Goal: Contribute content: Add original content to the website for others to see

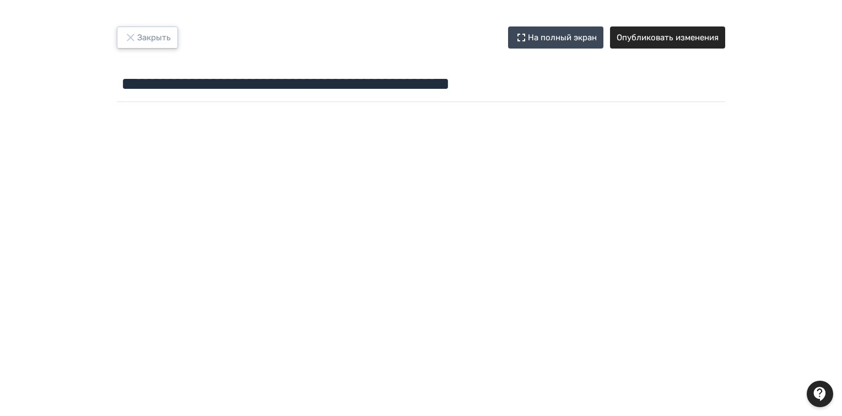
click at [153, 35] on button "Закрыть" at bounding box center [147, 37] width 61 height 22
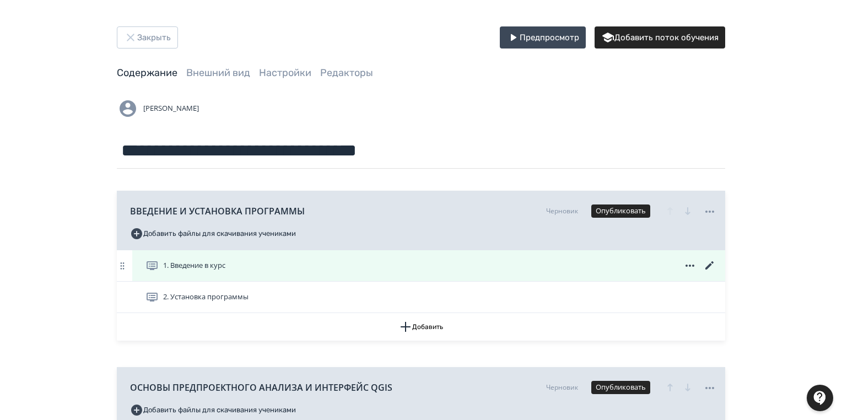
click at [710, 261] on icon at bounding box center [709, 265] width 13 height 13
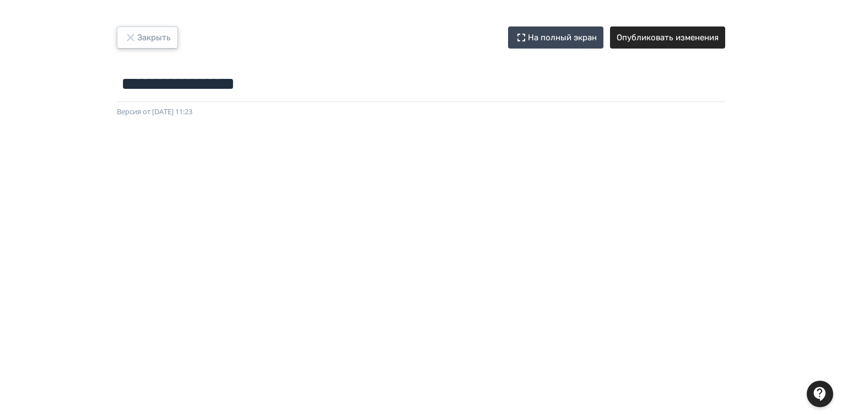
click at [139, 34] on button "Закрыть" at bounding box center [147, 37] width 61 height 22
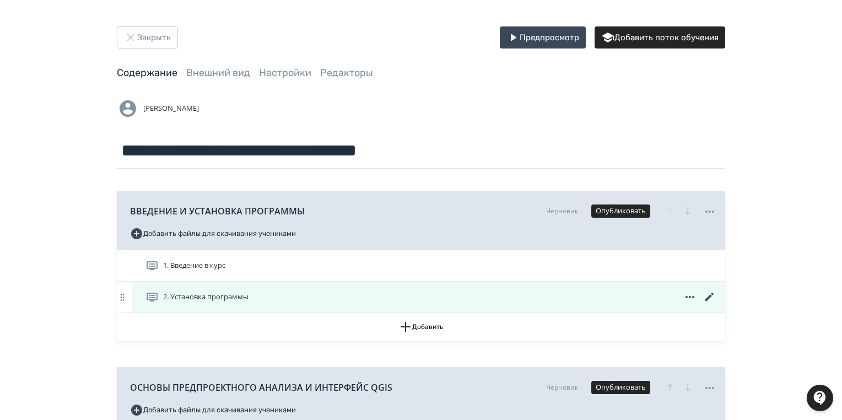
click at [709, 294] on icon at bounding box center [709, 296] width 13 height 13
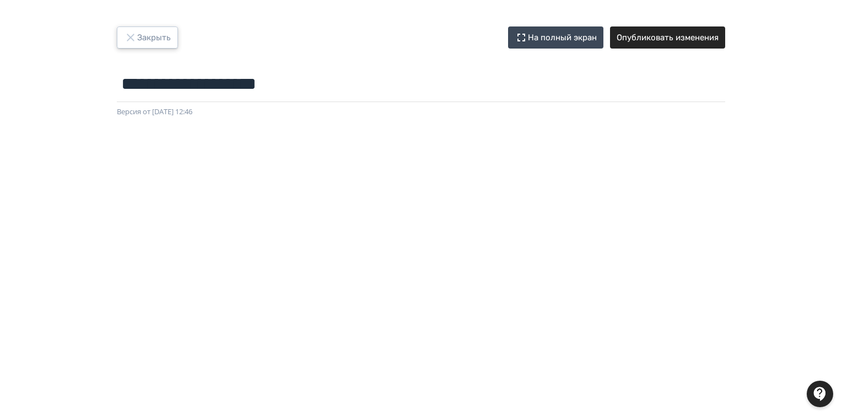
click at [142, 40] on button "Закрыть" at bounding box center [147, 37] width 61 height 22
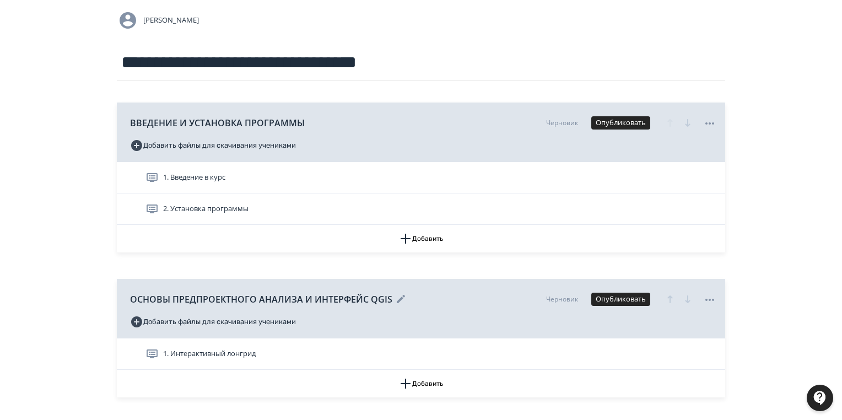
scroll to position [132, 0]
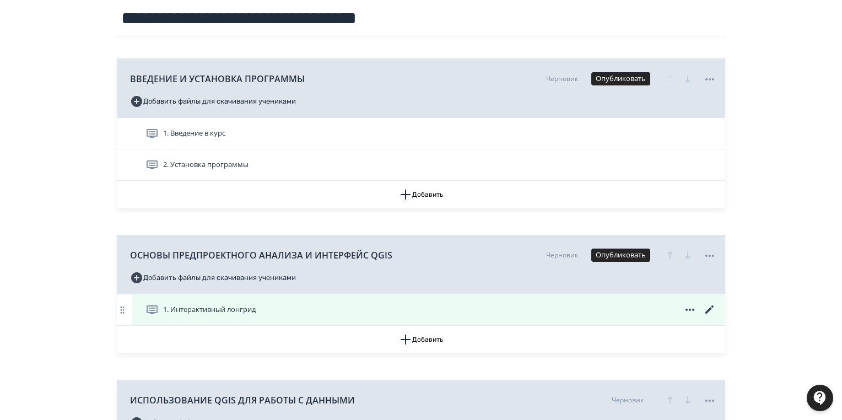
click at [707, 309] on icon at bounding box center [709, 309] width 13 height 13
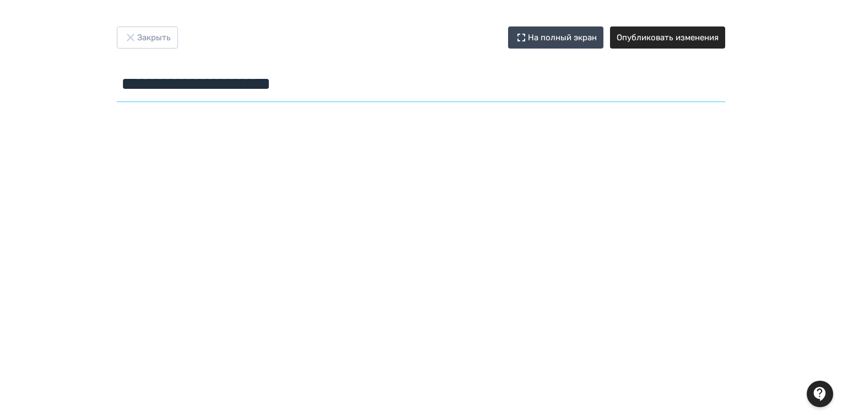
drag, startPoint x: 341, startPoint y: 88, endPoint x: 118, endPoint y: 86, distance: 223.2
click at [118, 86] on input "**********" at bounding box center [421, 84] width 608 height 36
paste input "**********"
type input "**********"
click at [665, 36] on button "Опубликовать изменения" at bounding box center [667, 37] width 115 height 22
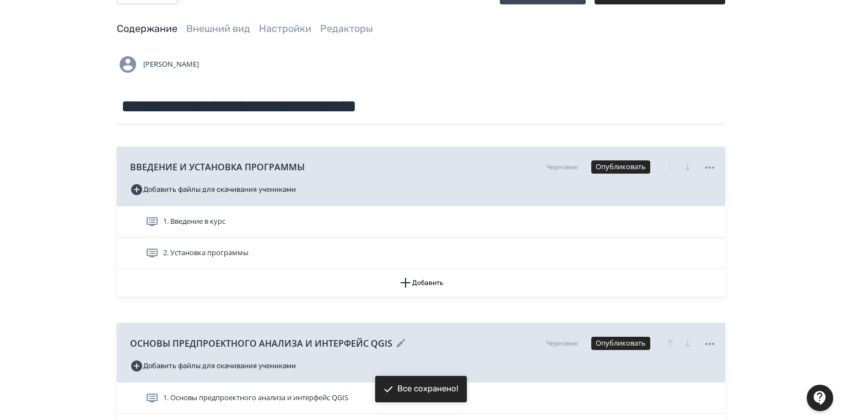
scroll to position [176, 0]
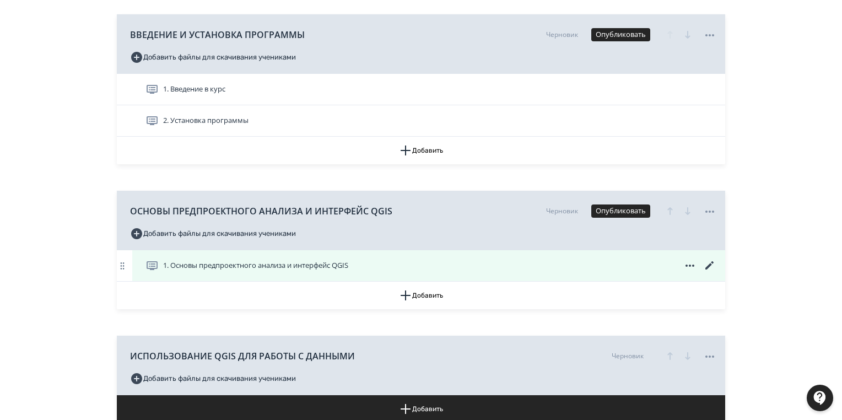
click at [712, 263] on icon at bounding box center [709, 265] width 13 height 13
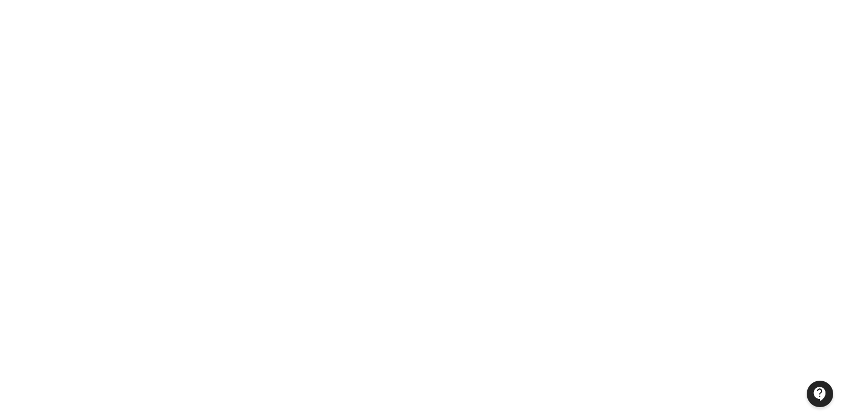
scroll to position [44, 0]
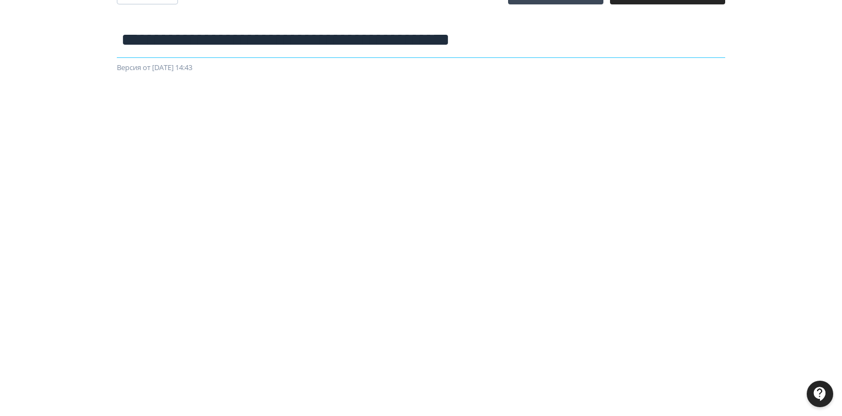
drag, startPoint x: 569, startPoint y: 41, endPoint x: 112, endPoint y: 36, distance: 457.0
click at [112, 36] on div "**********" at bounding box center [420, 27] width 661 height 91
paste input "text"
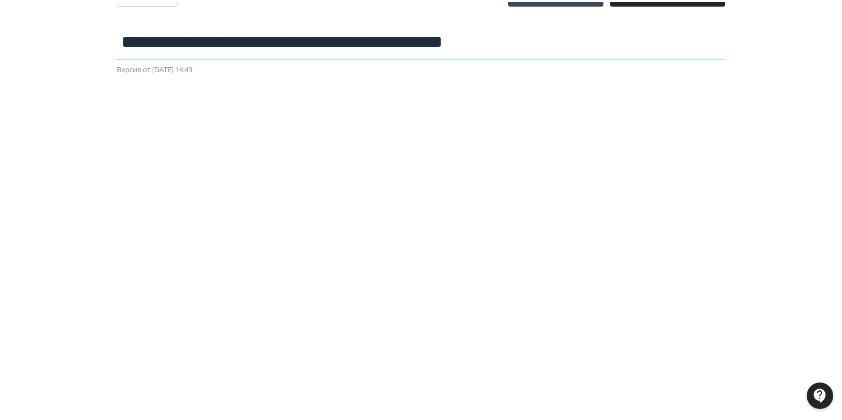
scroll to position [0, 0]
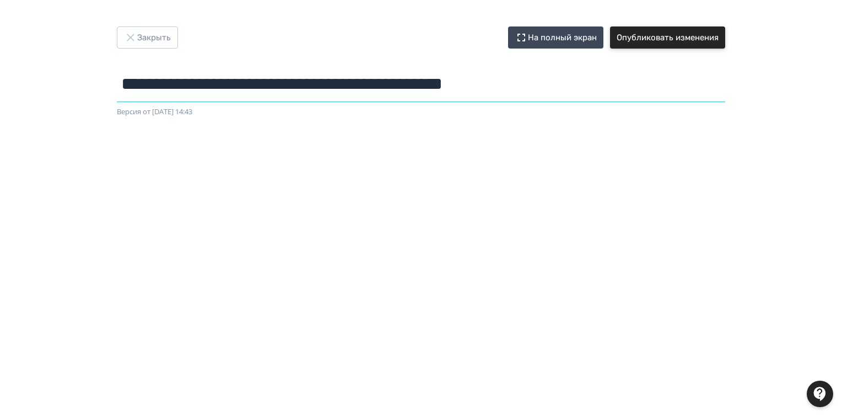
type input "**********"
click at [701, 33] on button "Опубликовать изменения" at bounding box center [667, 37] width 115 height 22
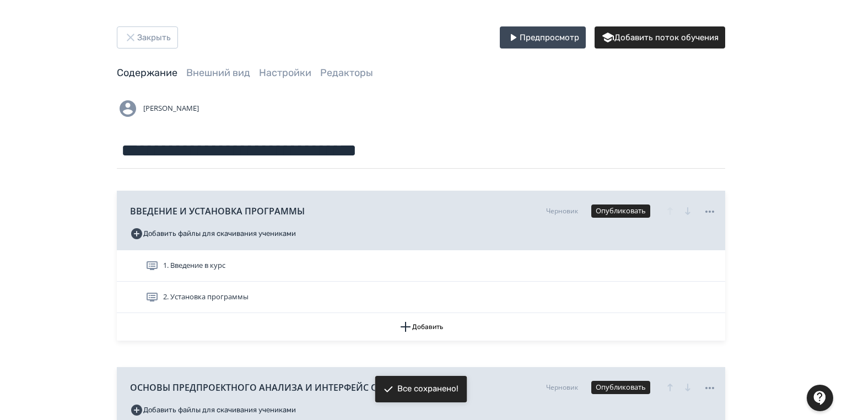
scroll to position [88, 0]
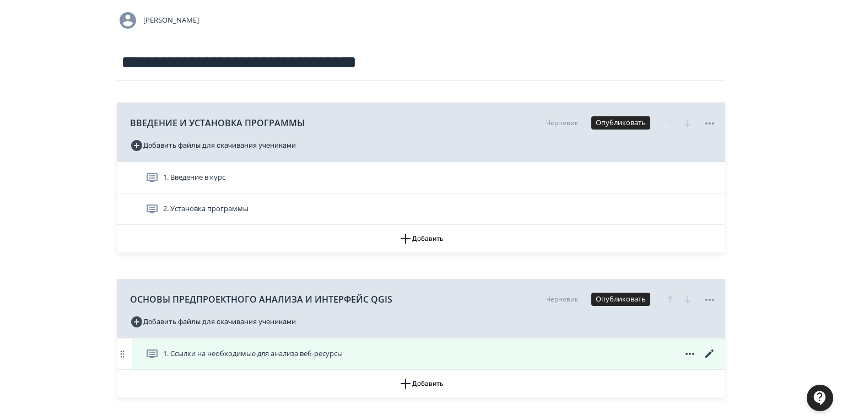
click at [708, 351] on icon at bounding box center [709, 353] width 13 height 13
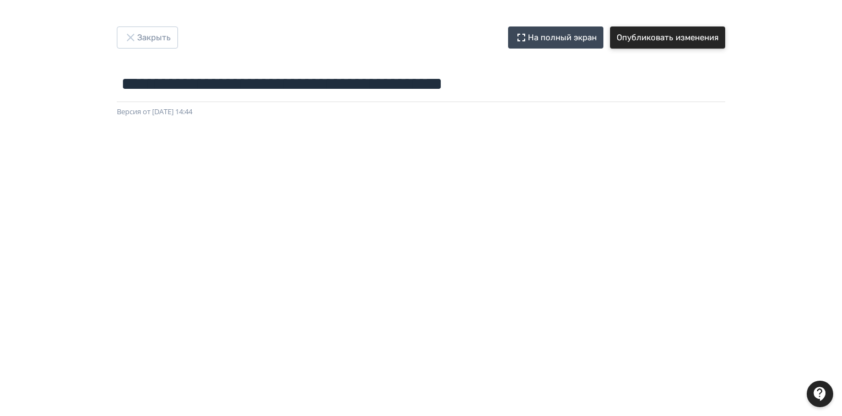
click at [676, 34] on button "Опубликовать изменения" at bounding box center [667, 37] width 115 height 22
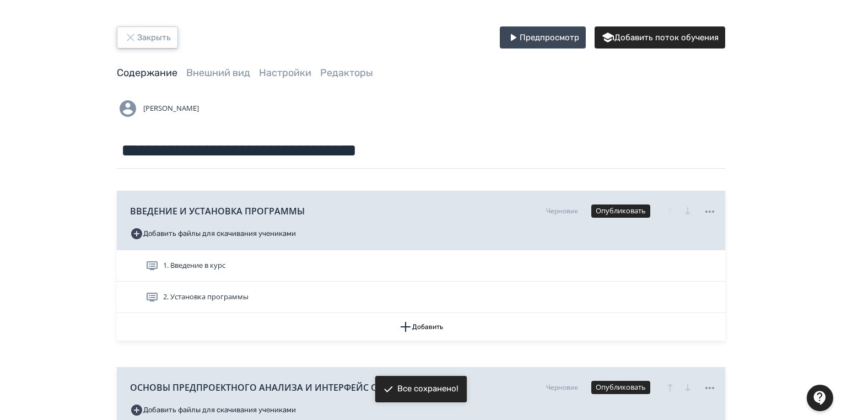
click at [150, 42] on button "Закрыть" at bounding box center [147, 37] width 61 height 22
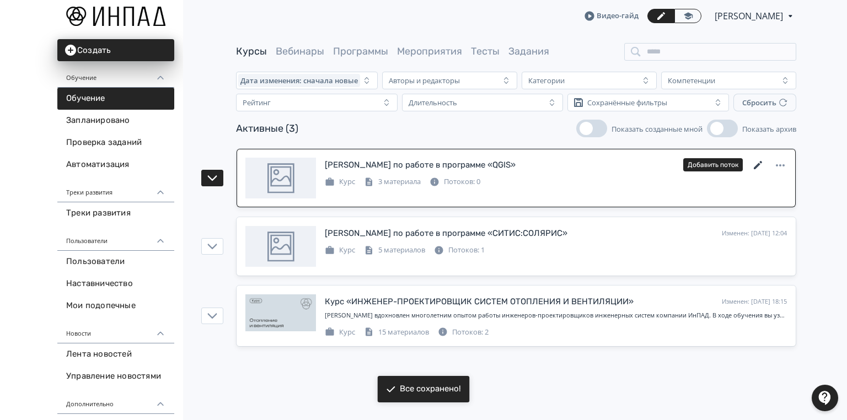
click at [756, 164] on icon at bounding box center [757, 165] width 13 height 13
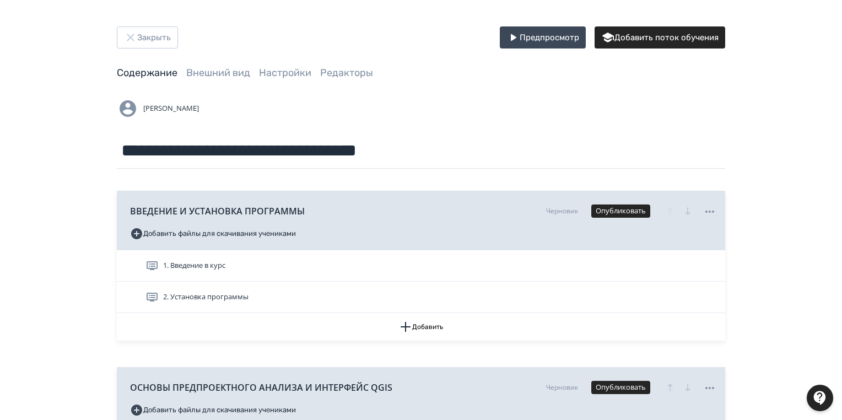
scroll to position [132, 0]
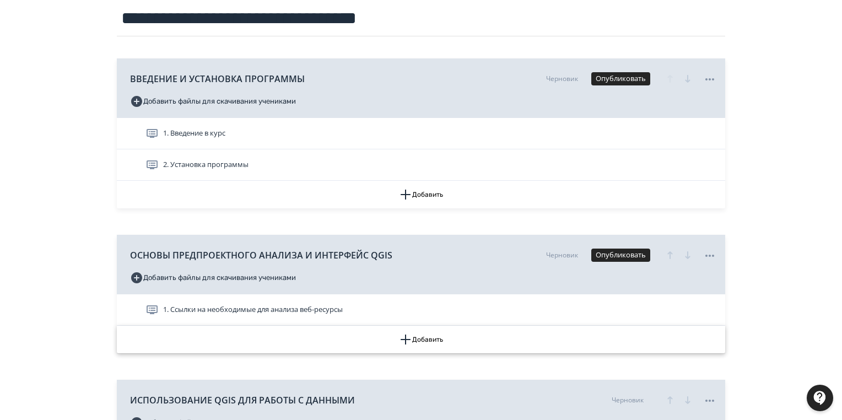
click at [426, 340] on button "Добавить" at bounding box center [421, 340] width 608 height 28
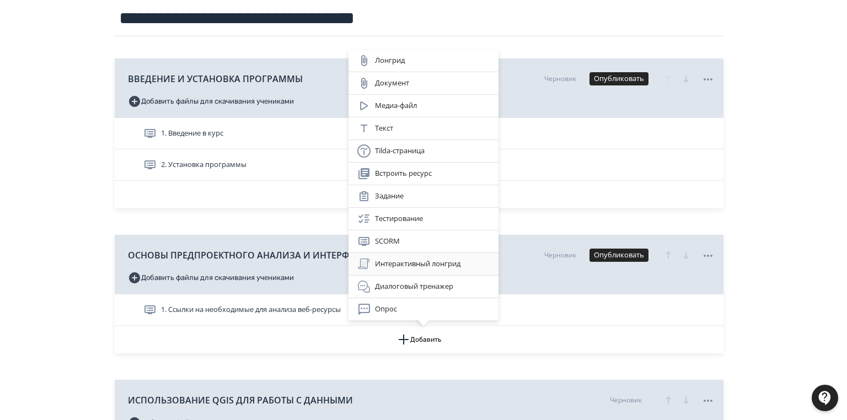
click at [416, 267] on div "Интерактивный лонгрид" at bounding box center [423, 263] width 132 height 13
